Goal: Navigation & Orientation: Find specific page/section

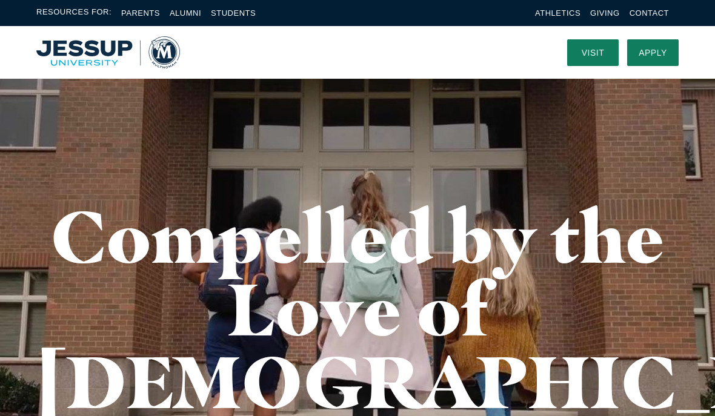
click at [646, 58] on link "Apply" at bounding box center [653, 52] width 52 height 27
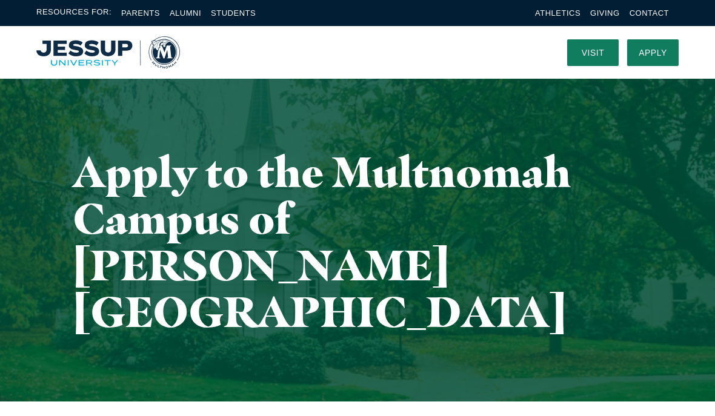
click at [166, 53] on img "Home" at bounding box center [108, 52] width 144 height 32
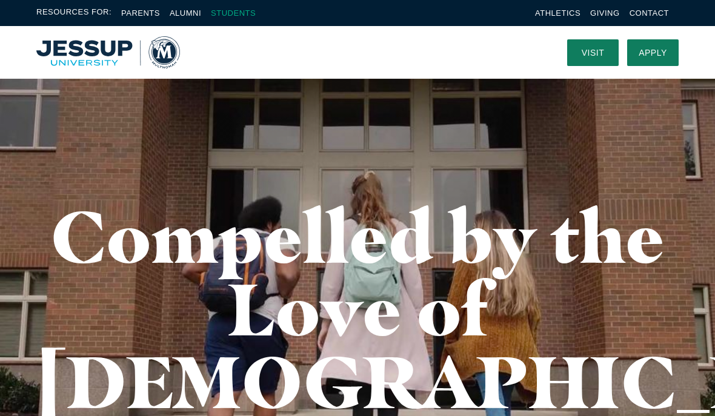
click at [228, 13] on link "Students" at bounding box center [233, 12] width 45 height 9
